Goal: Understand process/instructions

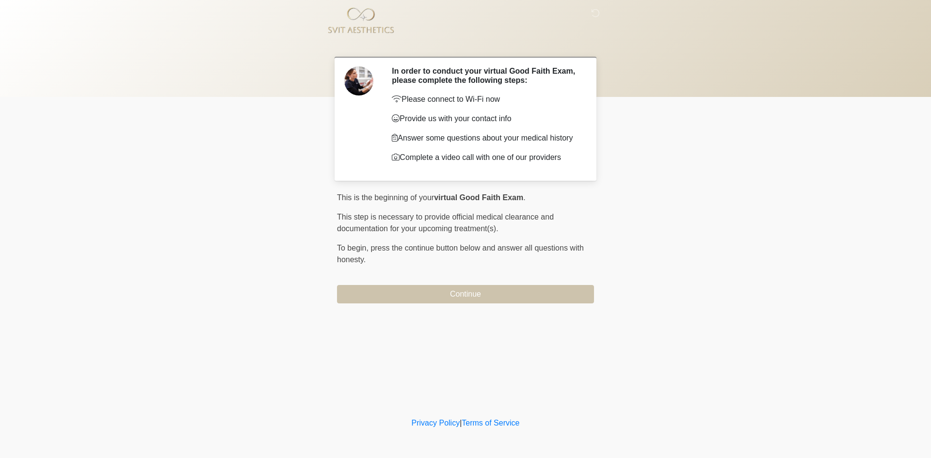
click at [633, 325] on body "‎ ‎ In order to conduct your virtual Good Faith Exam, please complete the follo…" at bounding box center [465, 229] width 931 height 458
drag, startPoint x: 588, startPoint y: 368, endPoint x: 587, endPoint y: 361, distance: 7.4
click at [587, 361] on div "‎ ‎ In order to conduct your virtual Good Faith Exam, please complete the follo…" at bounding box center [465, 208] width 291 height 396
click at [139, 203] on body "‎ ‎ In order to conduct your virtual Good Faith Exam, please complete the follo…" at bounding box center [465, 229] width 931 height 458
click at [153, 210] on body "‎ ‎ In order to conduct your virtual Good Faith Exam, please complete the follo…" at bounding box center [465, 229] width 931 height 458
